Goal: Task Accomplishment & Management: Manage account settings

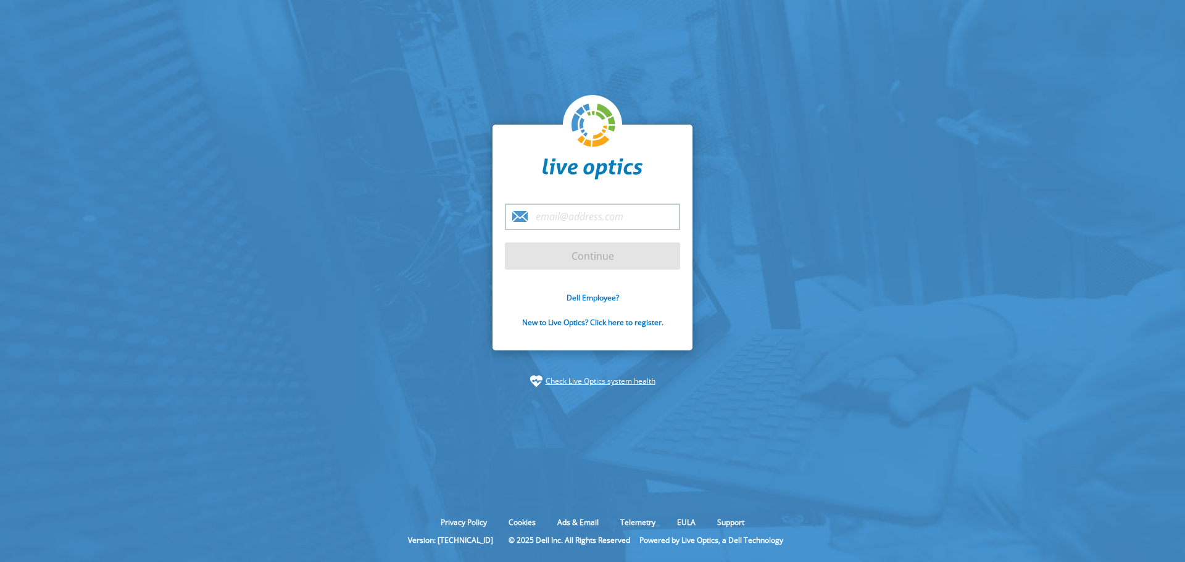
click at [528, 218] on input "email" at bounding box center [592, 217] width 175 height 27
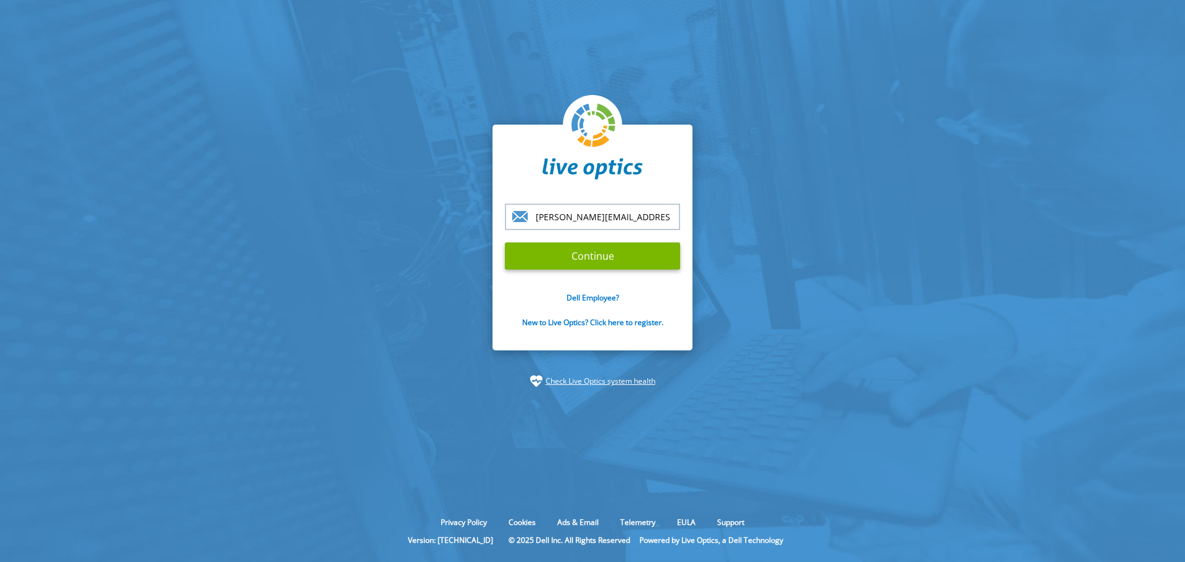
type input "[PERSON_NAME][EMAIL_ADDRESS][DOMAIN_NAME]"
click at [505, 243] on input "Continue" at bounding box center [592, 256] width 175 height 27
click at [620, 257] on input "Continue" at bounding box center [592, 256] width 175 height 27
click at [604, 257] on input "Continue" at bounding box center [592, 256] width 175 height 27
click at [581, 294] on link "Dell Employee?" at bounding box center [592, 297] width 52 height 10
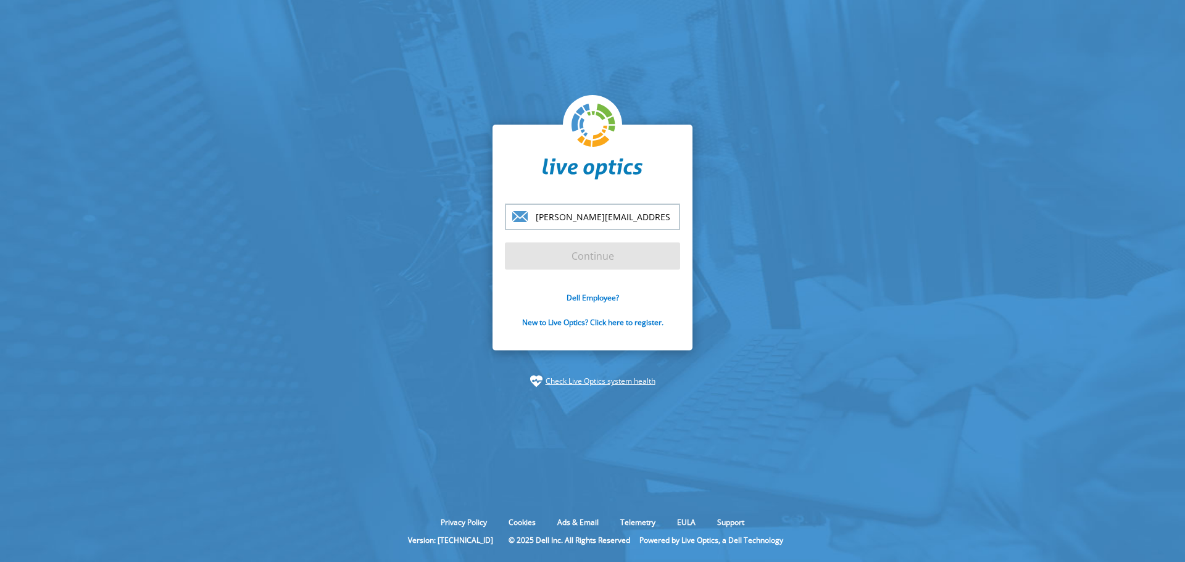
click at [1078, 119] on section "vincent.novio@axians.com Continue Dell Employee? New to Live Optics? Click here…" at bounding box center [592, 256] width 1185 height 512
click at [649, 217] on input "[PERSON_NAME][EMAIL_ADDRESS][DOMAIN_NAME]" at bounding box center [592, 217] width 175 height 27
click at [610, 252] on form "vincent.novio@axians.com Continue Dell Employee? New to Live Optics? Click here…" at bounding box center [592, 273] width 175 height 138
click at [602, 259] on form "vincent.novio@axians.com Continue Dell Employee? New to Live Optics? Click here…" at bounding box center [592, 273] width 175 height 138
click at [644, 220] on input "[PERSON_NAME][EMAIL_ADDRESS][DOMAIN_NAME]" at bounding box center [592, 217] width 175 height 27
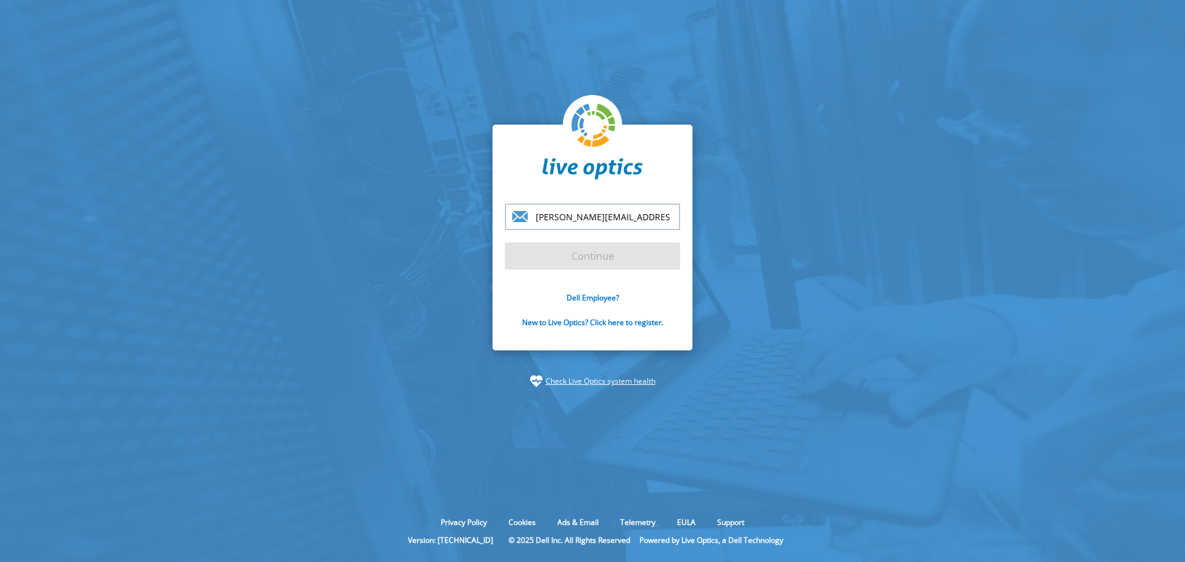
click at [608, 252] on form "vincent.novio@axians.com Continue Dell Employee? New to Live Optics? Click here…" at bounding box center [592, 273] width 175 height 138
